Goal: Task Accomplishment & Management: Use online tool/utility

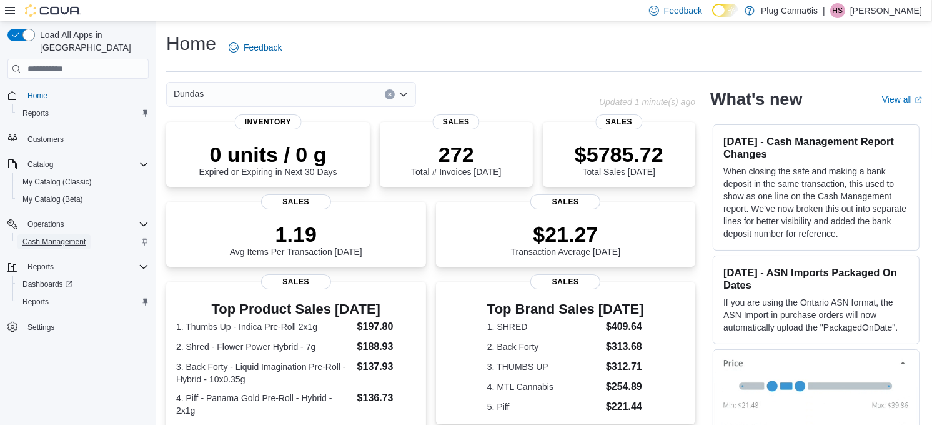
click at [59, 237] on span "Cash Management" at bounding box center [53, 242] width 63 height 10
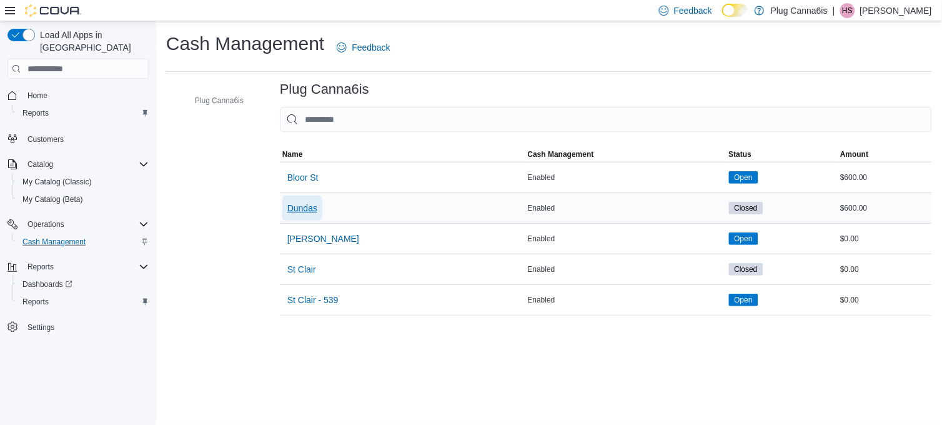
click at [310, 202] on span "Dundas" at bounding box center [302, 208] width 30 height 12
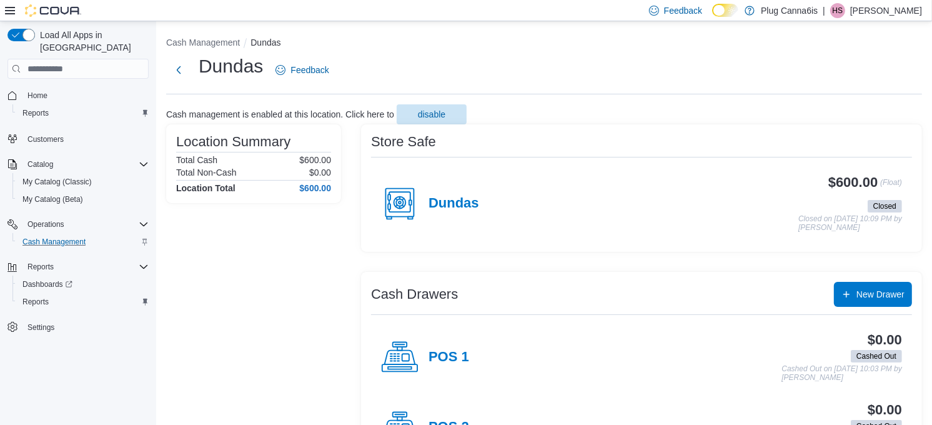
click at [450, 194] on div "Dundas" at bounding box center [430, 203] width 98 height 37
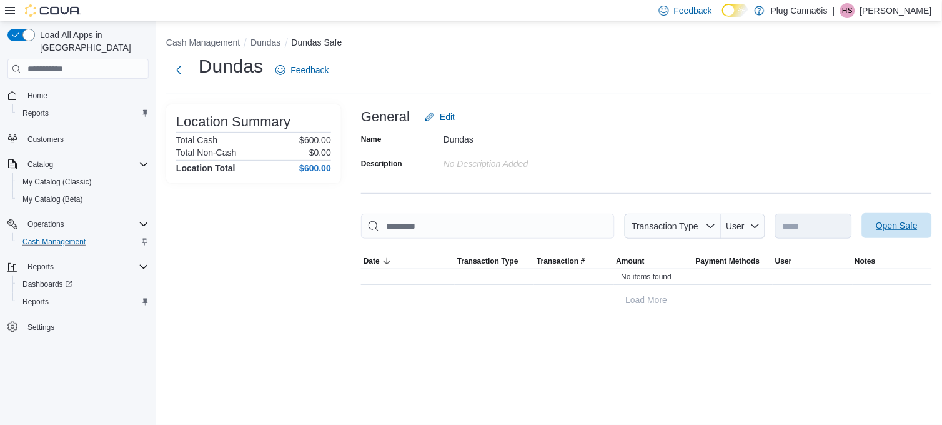
click at [895, 222] on span "Open Safe" at bounding box center [897, 225] width 42 height 12
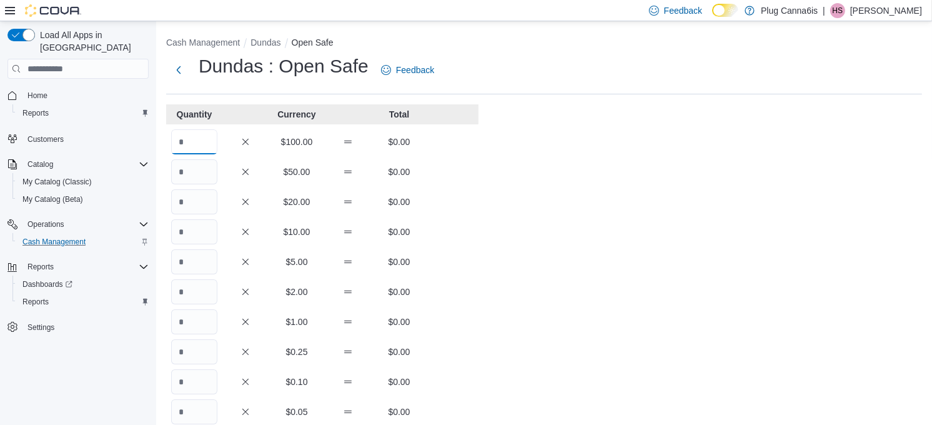
click at [182, 138] on input "Quantity" at bounding box center [194, 141] width 46 height 25
type input "*"
click at [743, 192] on div "Cash Management Dundas Open Safe Dundas : Open Safe Feedback Quantity Currency …" at bounding box center [544, 347] width 776 height 652
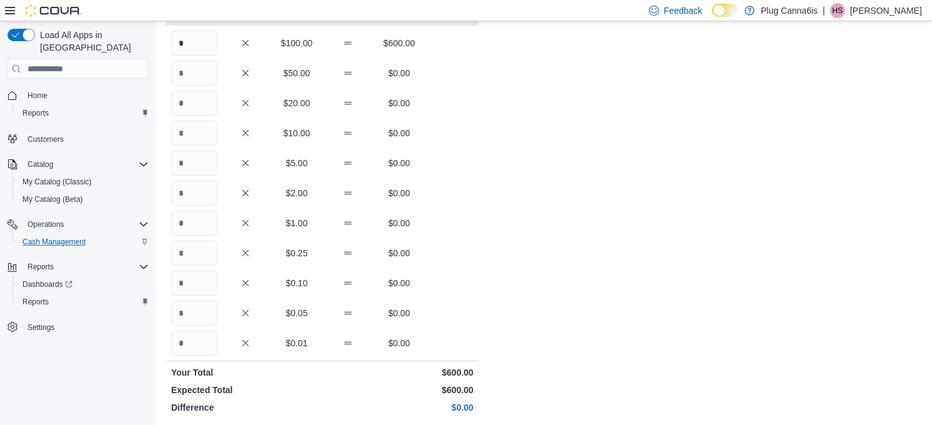
scroll to position [248, 0]
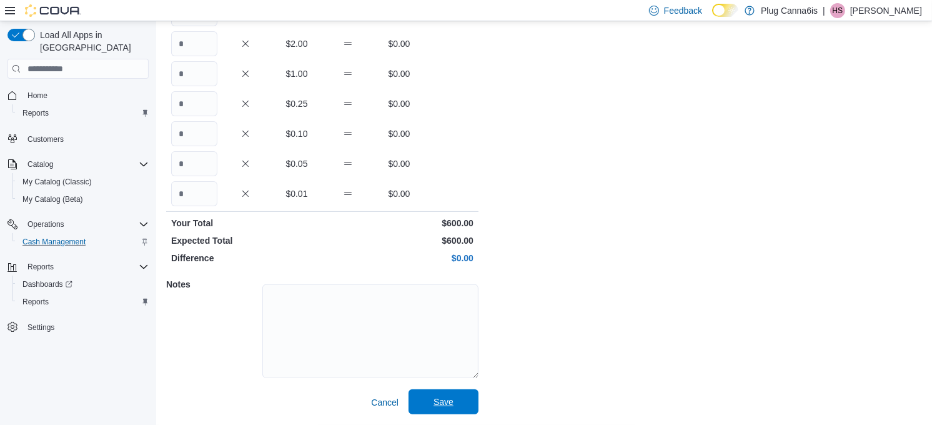
click at [426, 396] on span "Save" at bounding box center [443, 401] width 55 height 25
